Goal: Task Accomplishment & Management: Complete application form

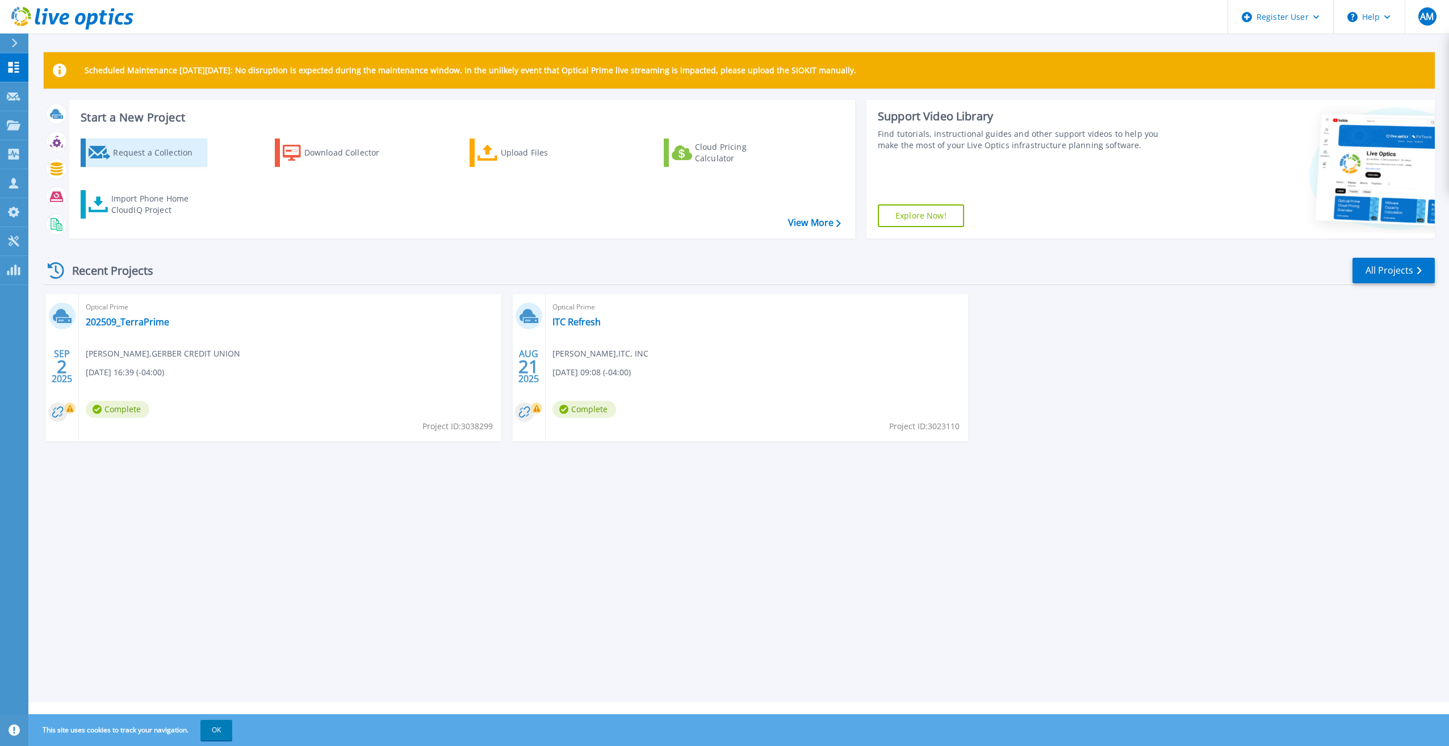
click at [128, 162] on div "Request a Collection" at bounding box center [158, 152] width 91 height 23
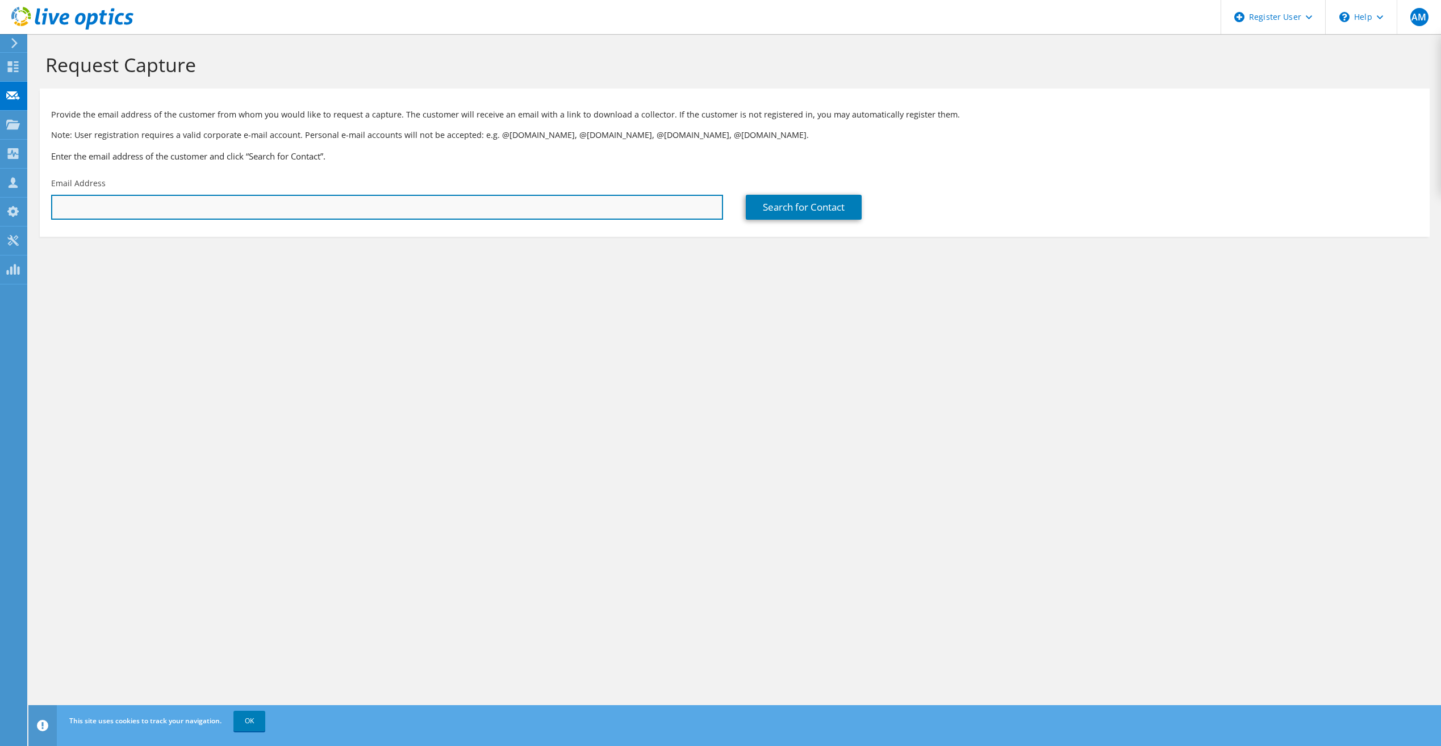
click at [192, 210] on input "text" at bounding box center [387, 207] width 672 height 25
paste input "[PERSON_NAME][EMAIL_ADDRESS][DOMAIN_NAME]"
type input "[PERSON_NAME][EMAIL_ADDRESS][DOMAIN_NAME]"
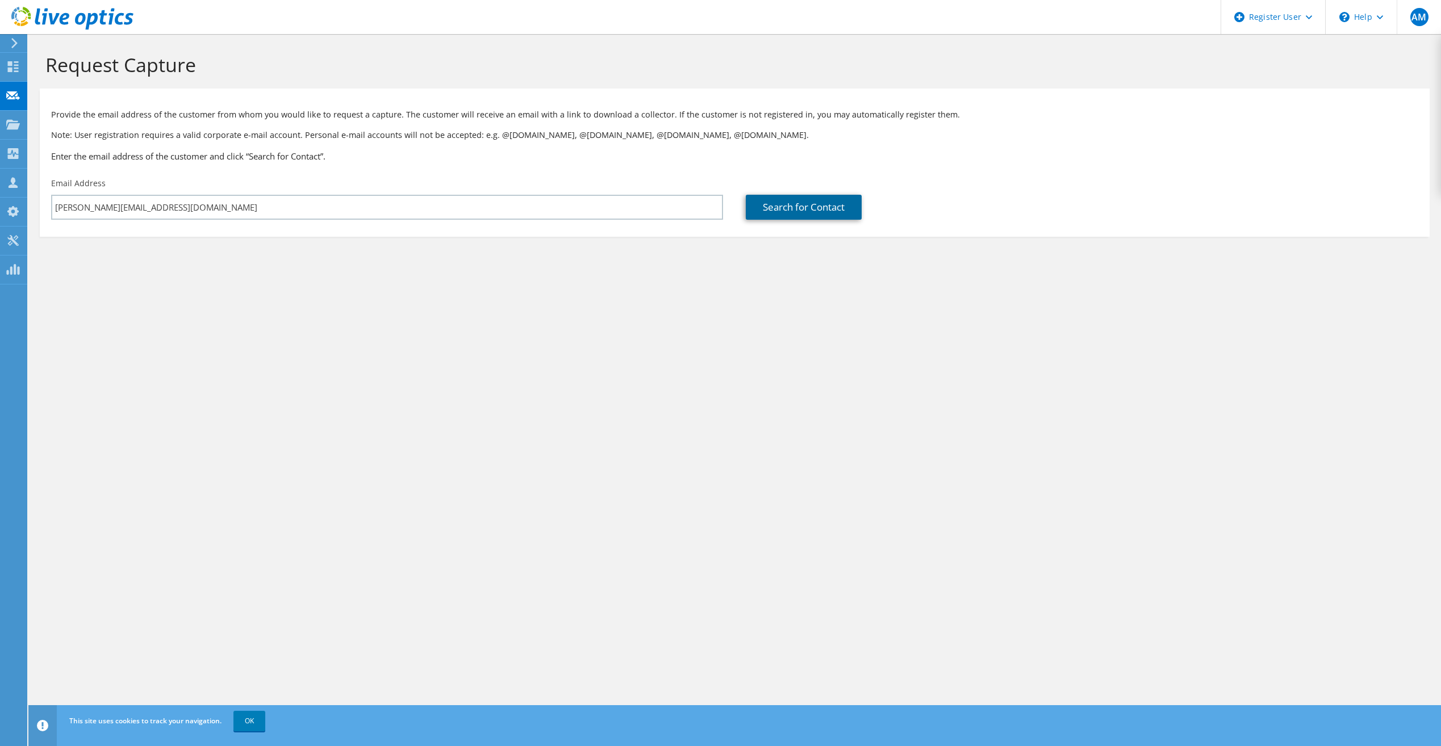
click at [827, 214] on link "Search for Contact" at bounding box center [804, 207] width 116 height 25
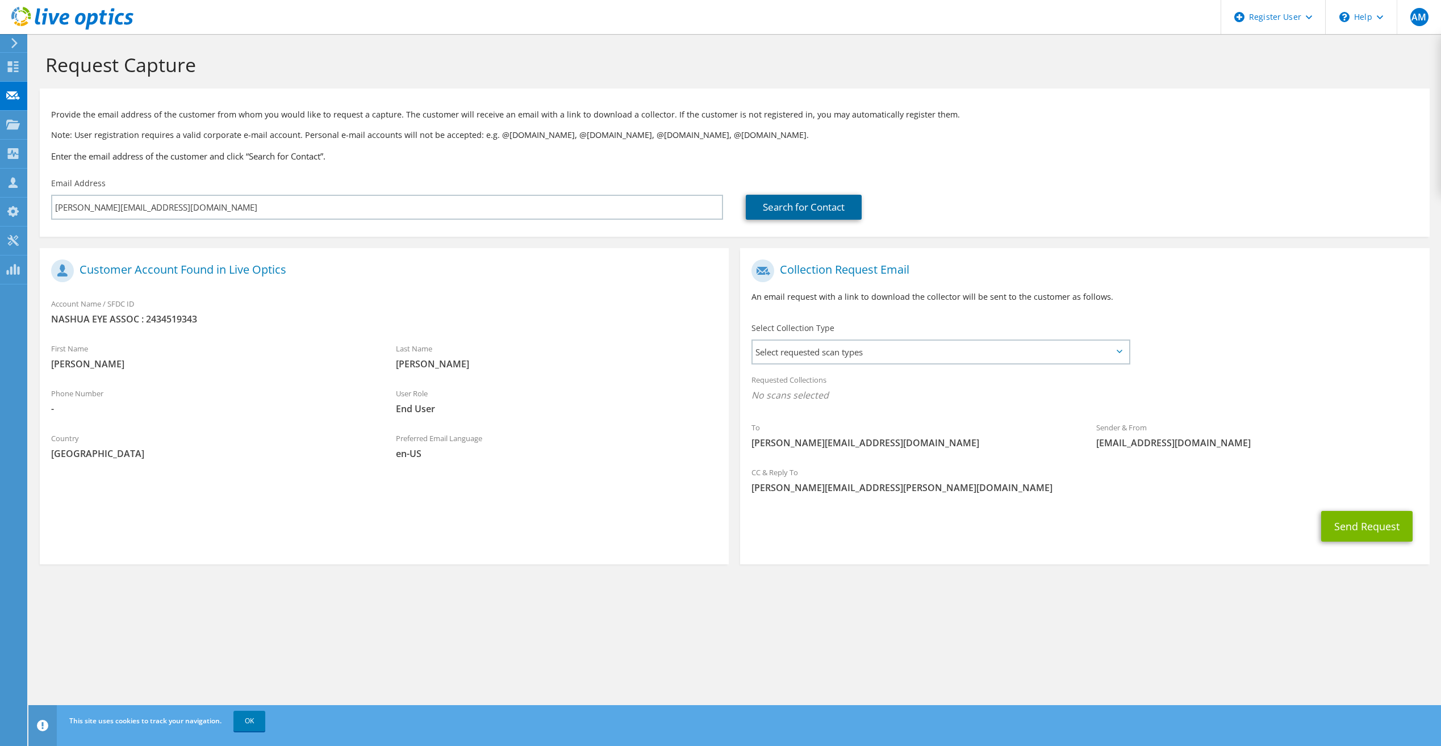
click at [798, 207] on link "Search for Contact" at bounding box center [804, 207] width 116 height 25
click at [934, 348] on span "Select requested scan types" at bounding box center [939, 352] width 375 height 23
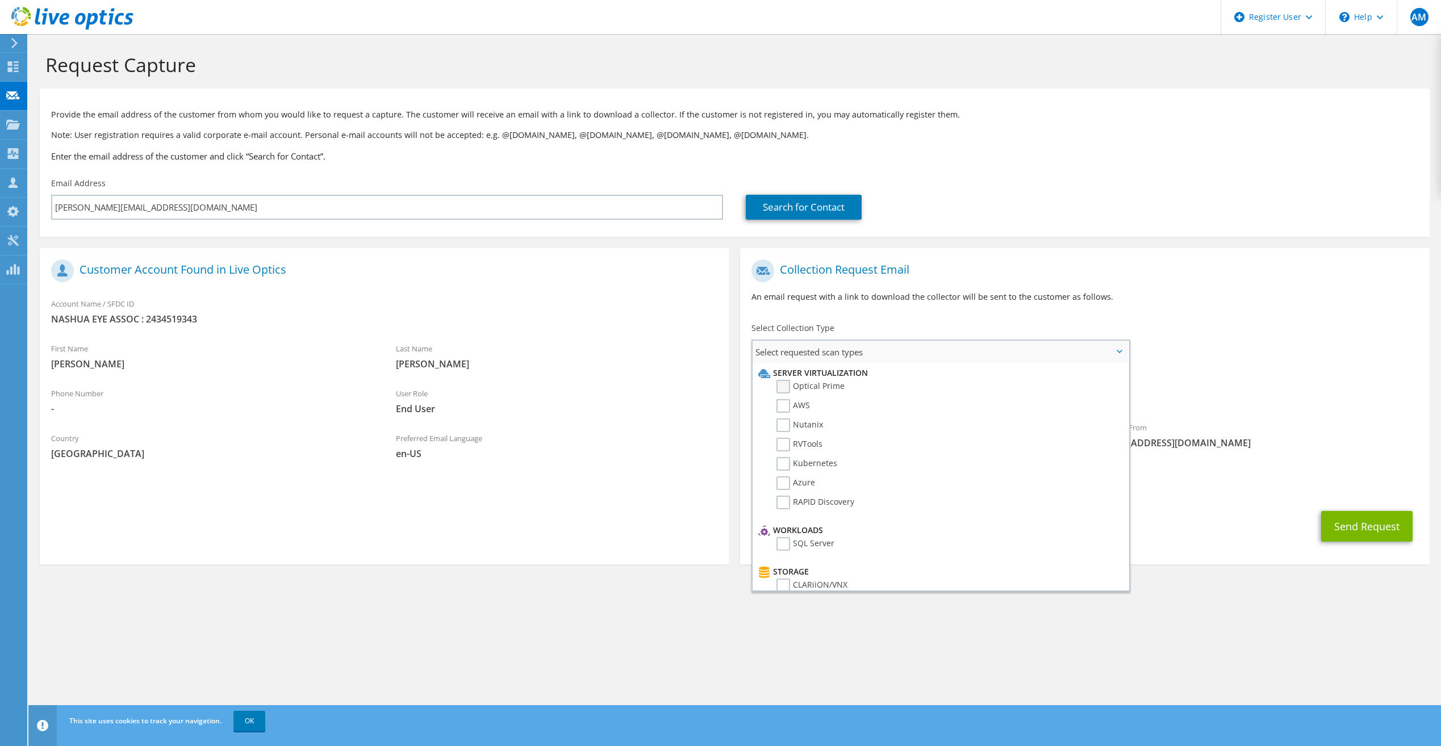
click at [784, 387] on label "Optical Prime" at bounding box center [810, 387] width 68 height 14
click at [0, 0] on input "Optical Prime" at bounding box center [0, 0] width 0 height 0
click at [1208, 577] on section "Request Capture Provide the email address of the customer from whom you would l…" at bounding box center [734, 329] width 1412 height 591
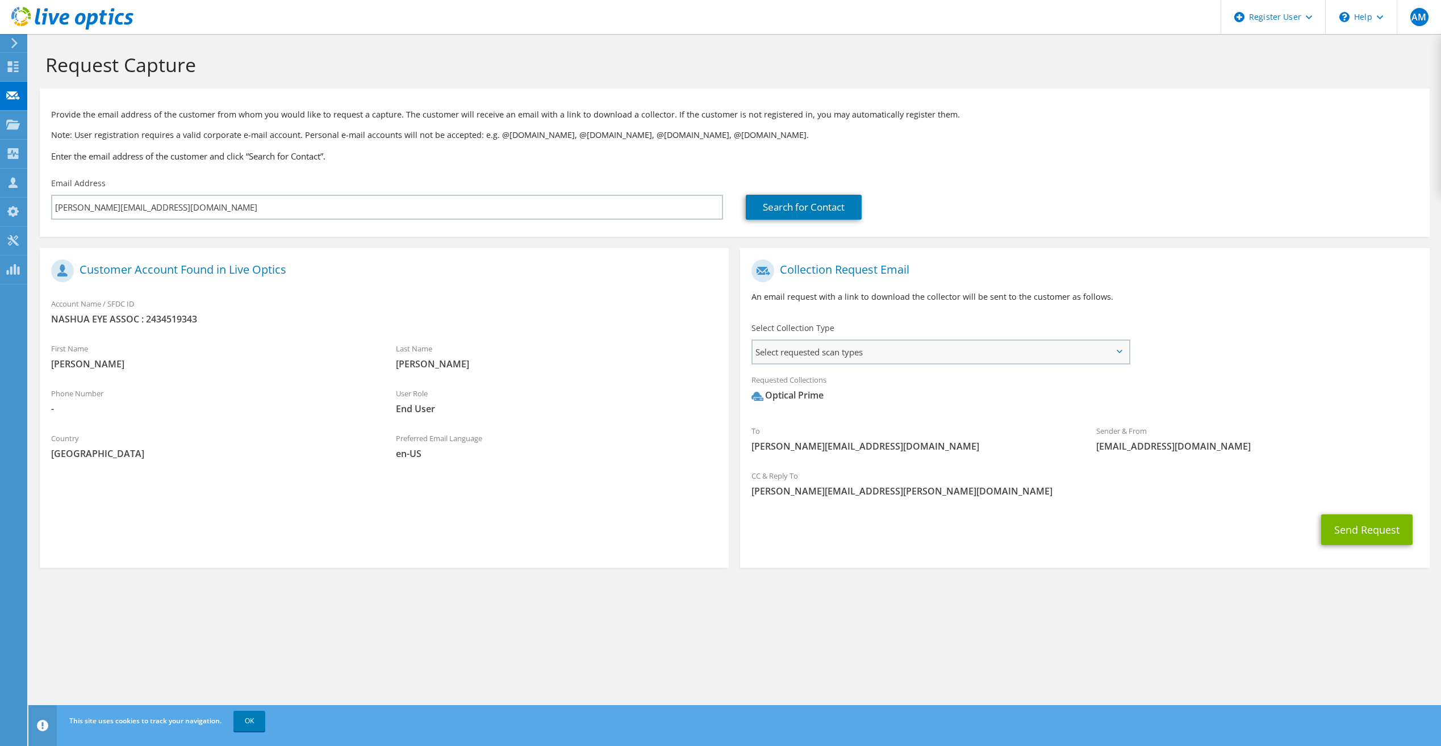
click at [967, 352] on span "Select requested scan types" at bounding box center [939, 352] width 375 height 23
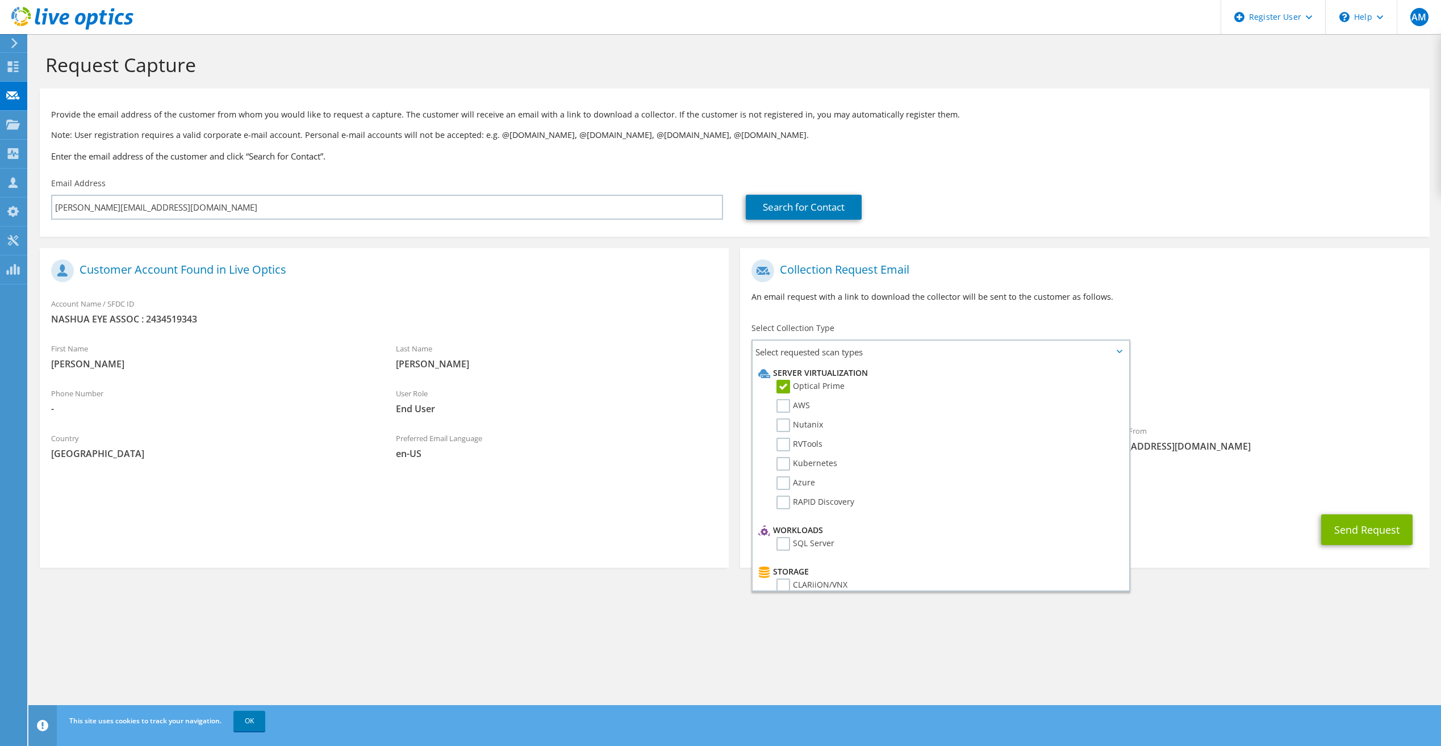
click at [1269, 411] on div "Requested Collections No scans selected Optical Prime" at bounding box center [1084, 390] width 689 height 45
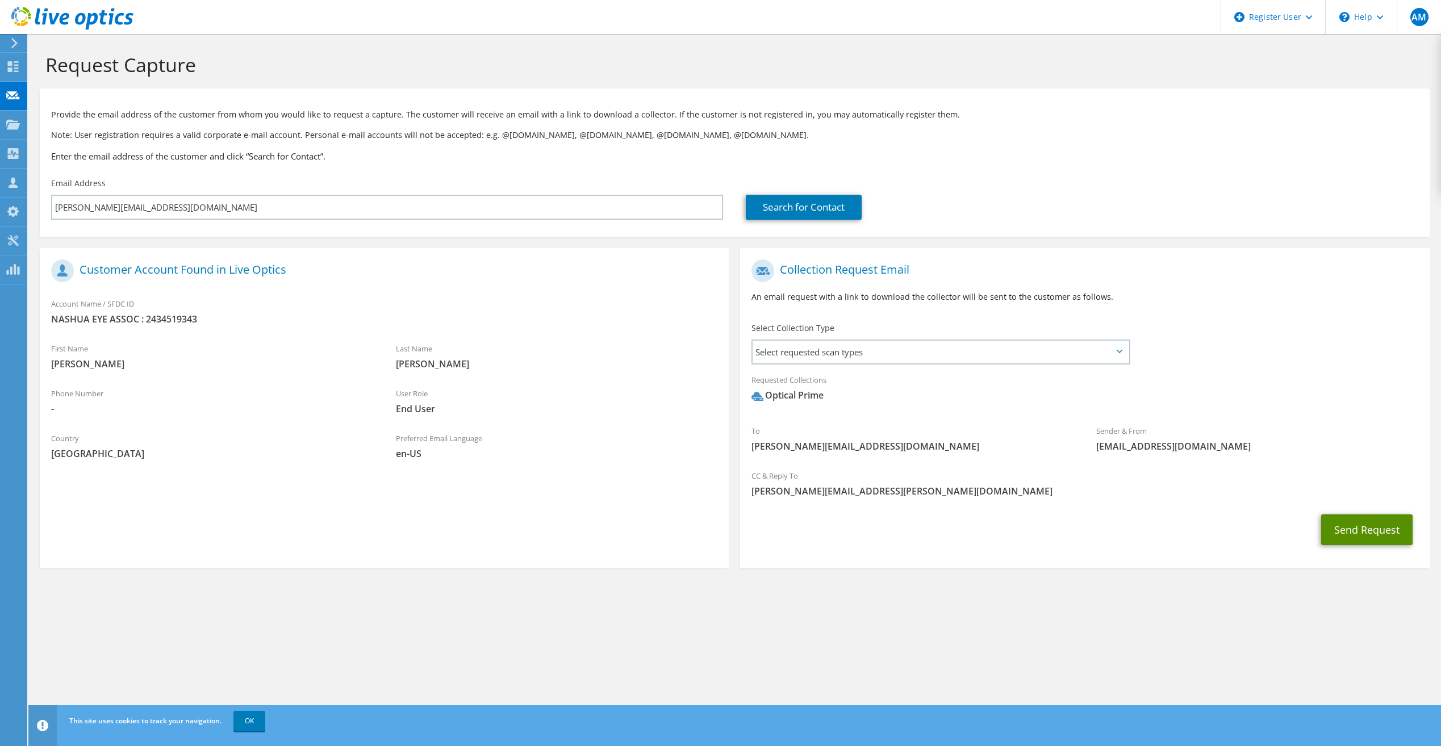
click at [1372, 530] on button "Send Request" at bounding box center [1366, 529] width 91 height 31
